Goal: Subscribe to service/newsletter

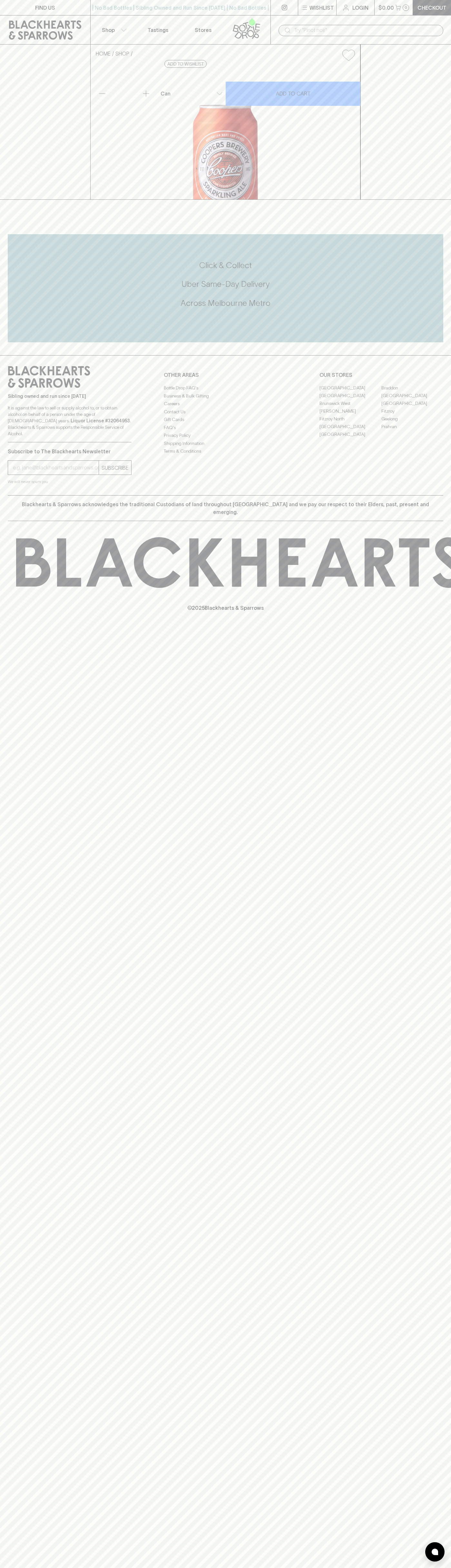
click at [351, 392] on link "[GEOGRAPHIC_DATA]" at bounding box center [350, 388] width 62 height 8
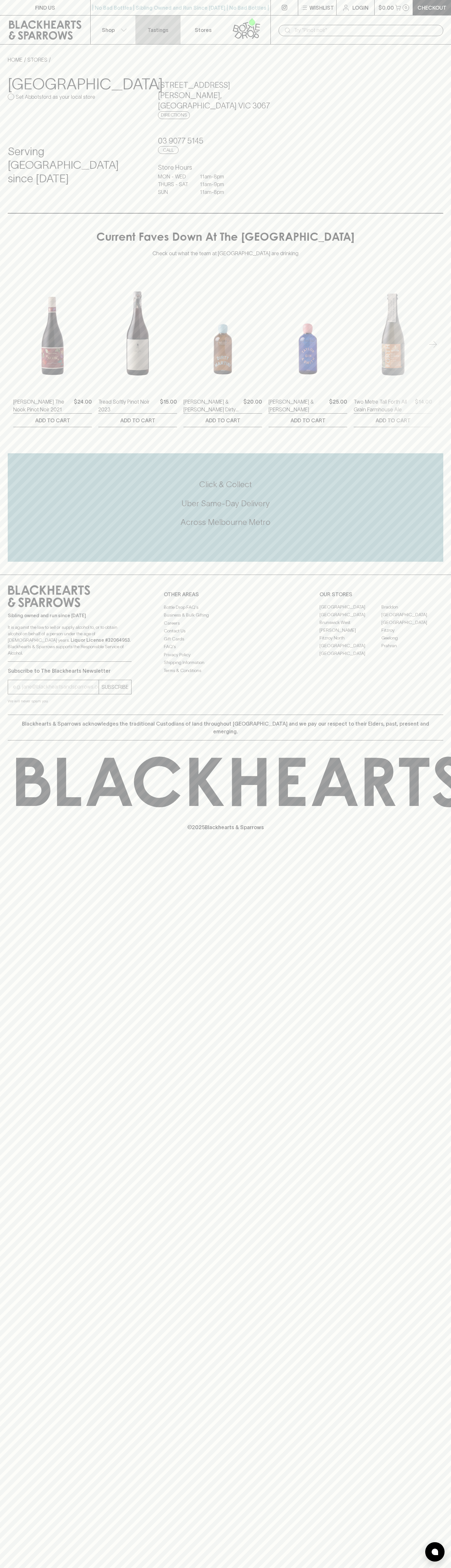
click at [153, 21] on link "Tastings" at bounding box center [158, 29] width 45 height 29
click at [448, 186] on div "HOME STORES Abbotsford Set Abbotsford as your local store Serving Abbotsford si…" at bounding box center [226, 134] width 451 height 158
click at [318, 1568] on html "FIND US | No Bad Bottles | Sibling Owned and Run Since 2006 | No Bad Bottles | …" at bounding box center [226, 784] width 451 height 1568
click at [17, 110] on div "Abbotsford Set Abbotsford as your local store" at bounding box center [75, 103] width 135 height 57
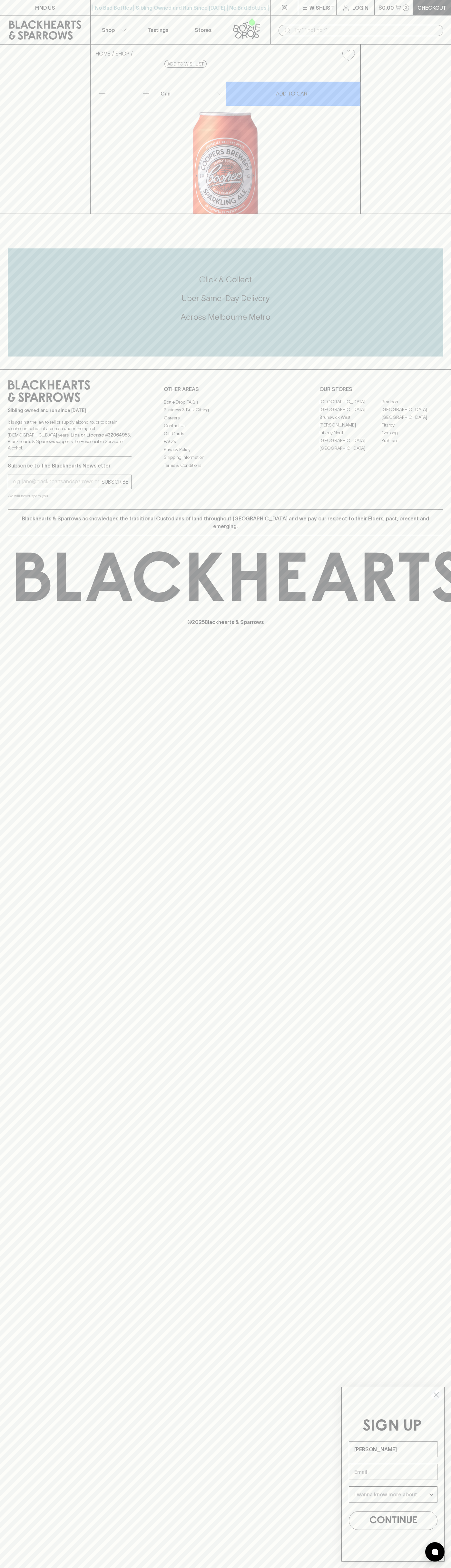
type input "[PERSON_NAME]"
